Goal: Check status: Check status

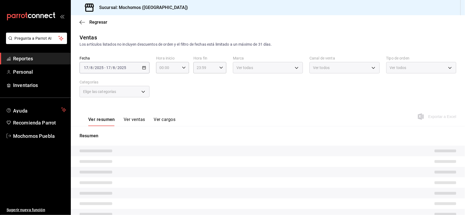
type input "5e983478-fc85-4db5-949c-195bc59d9017,c3aed2d8-39ed-4743-9fb8-fb39105a1447,311a7…"
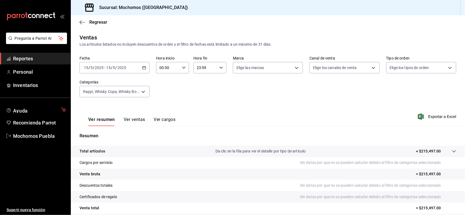
click at [142, 66] on icon "button" at bounding box center [144, 68] width 4 height 4
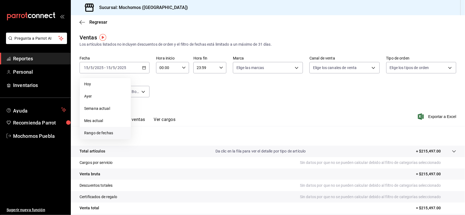
click at [108, 133] on span "Rango de fechas" at bounding box center [105, 133] width 42 height 6
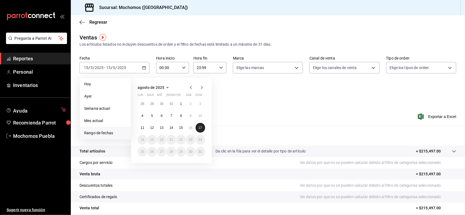
click at [203, 127] on button "17" at bounding box center [200, 128] width 10 height 10
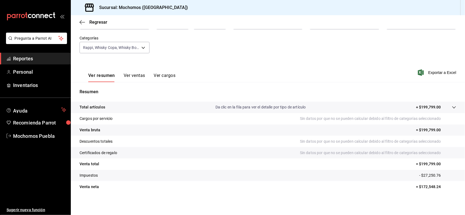
scroll to position [45, 0]
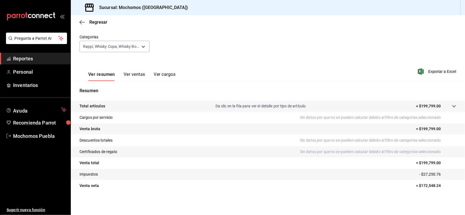
click at [100, 74] on button "Ver resumen" at bounding box center [101, 76] width 27 height 9
click at [98, 23] on span "Regresar" at bounding box center [98, 22] width 18 height 5
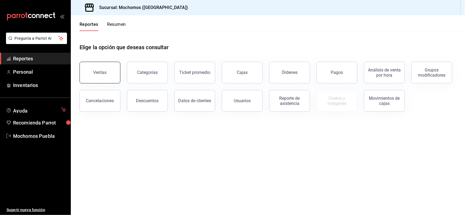
click at [108, 70] on button "Ventas" at bounding box center [99, 73] width 41 height 22
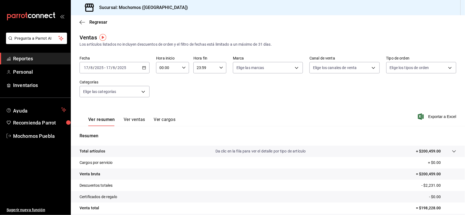
click at [143, 67] on \(Stroke\) "button" at bounding box center [144, 67] width 3 height 0
click at [97, 82] on span "Hoy" at bounding box center [105, 84] width 42 height 6
click at [183, 67] on icon "button" at bounding box center [184, 68] width 4 height 4
click at [162, 104] on span "09" at bounding box center [164, 106] width 8 height 4
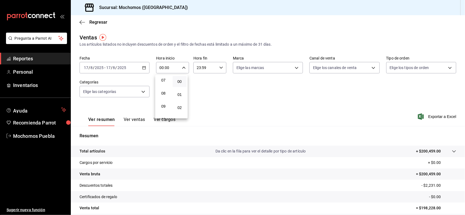
type input "09:00"
click at [243, 102] on div at bounding box center [232, 107] width 465 height 215
click at [182, 69] on icon "button" at bounding box center [184, 68] width 4 height 4
click at [164, 82] on span "09" at bounding box center [164, 84] width 8 height 4
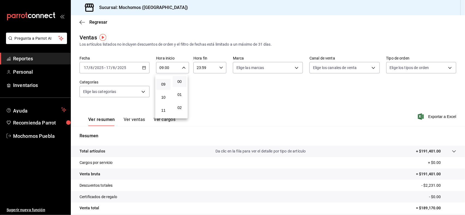
click at [227, 91] on div at bounding box center [232, 107] width 465 height 215
click at [227, 91] on div "Fecha [DATE] [DATE] - [DATE] [DATE] Hora inicio 09:00 Hora inicio Hora fin 23:5…" at bounding box center [267, 80] width 376 height 48
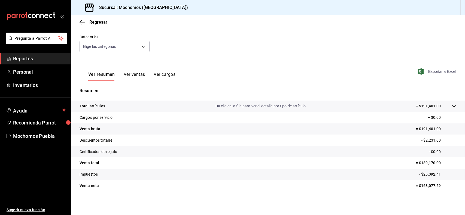
click at [440, 70] on span "Exportar a Excel" at bounding box center [437, 71] width 37 height 7
click at [92, 23] on span "Regresar" at bounding box center [98, 22] width 18 height 5
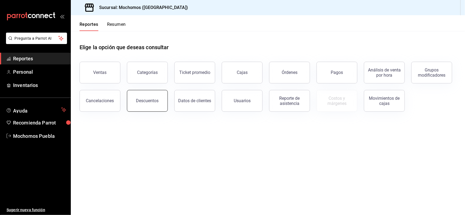
click at [151, 104] on button "Descuentos" at bounding box center [147, 101] width 41 height 22
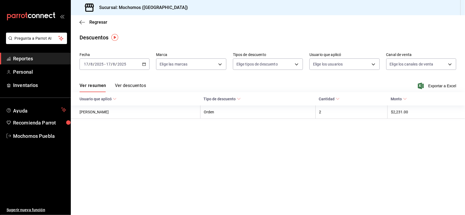
click at [139, 85] on button "Ver descuentos" at bounding box center [130, 87] width 31 height 9
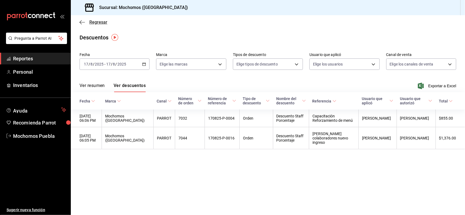
click at [102, 23] on span "Regresar" at bounding box center [98, 22] width 18 height 5
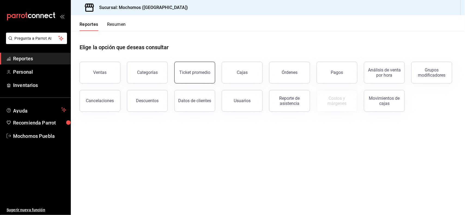
click at [203, 67] on button "Ticket promedio" at bounding box center [194, 73] width 41 height 22
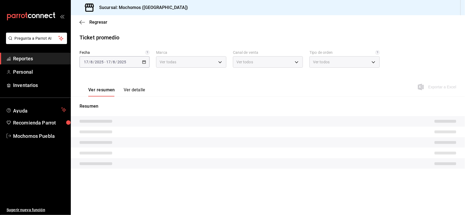
type input "65eb7388-82e4-42fa-8caf-680550c77e6f"
type input "PARROT,UBER_EATS,RAPPI,DIDI_FOOD,ONLINE"
type input "c9e91c43-775f-4cd6-[DATE]-cfdc9e5fd636,e77b1244-dd56-4ae6-90a6-fad4c81c99f8,EXT…"
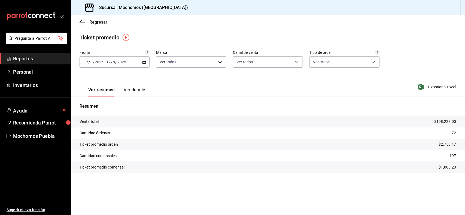
click at [97, 23] on span "Regresar" at bounding box center [98, 22] width 18 height 5
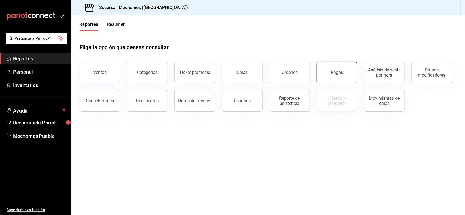
click at [339, 71] on div "Pagos" at bounding box center [337, 72] width 12 height 5
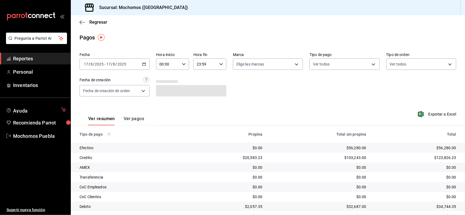
click at [183, 65] on icon "button" at bounding box center [184, 64] width 4 height 4
click at [164, 96] on button "09" at bounding box center [163, 96] width 14 height 11
type input "09:00"
click at [249, 90] on div at bounding box center [232, 107] width 465 height 215
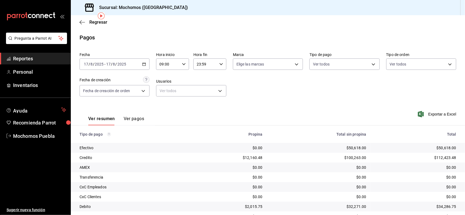
scroll to position [35, 0]
